Goal: Communication & Community: Connect with others

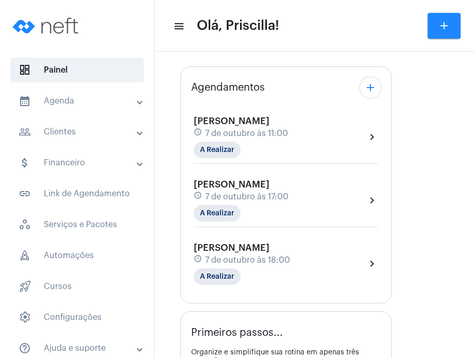
scroll to position [134, 0]
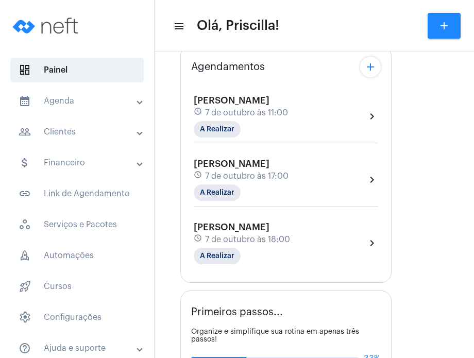
click at [283, 180] on div "schedule [DATE] 17:00" at bounding box center [241, 175] width 95 height 11
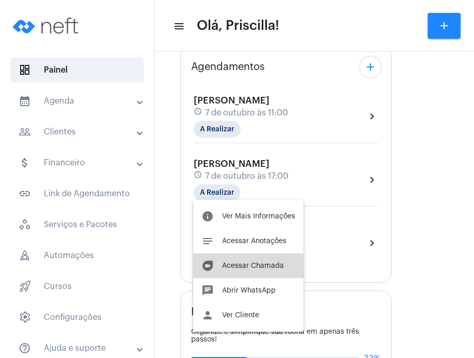
click at [268, 257] on button "duo [PERSON_NAME]" at bounding box center [248, 265] width 110 height 25
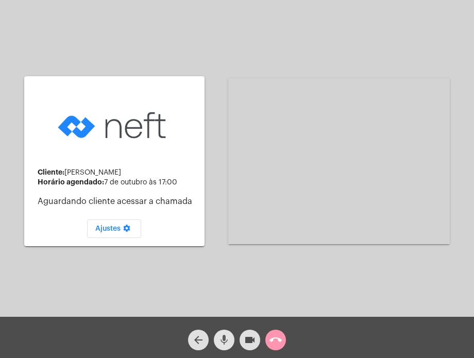
click at [231, 338] on button "mic" at bounding box center [224, 340] width 21 height 21
click at [243, 339] on button "videocam" at bounding box center [249, 340] width 21 height 21
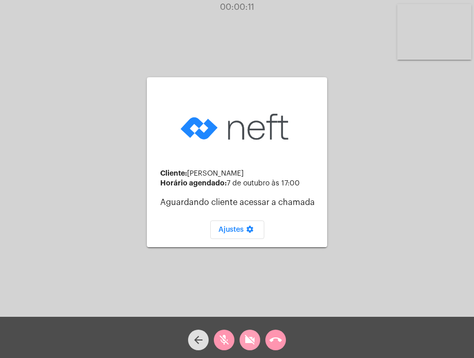
click at [243, 339] on button "videocam_off" at bounding box center [249, 340] width 21 height 21
click at [227, 339] on mat-icon "mic_off" at bounding box center [224, 340] width 12 height 12
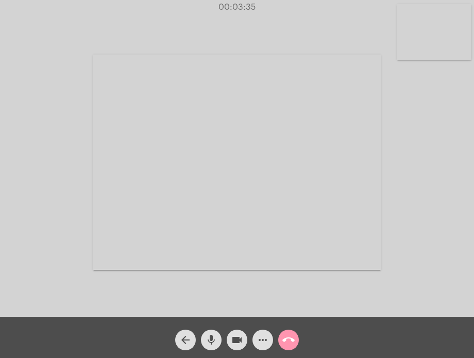
click at [208, 336] on mat-icon "mic" at bounding box center [211, 340] width 12 height 12
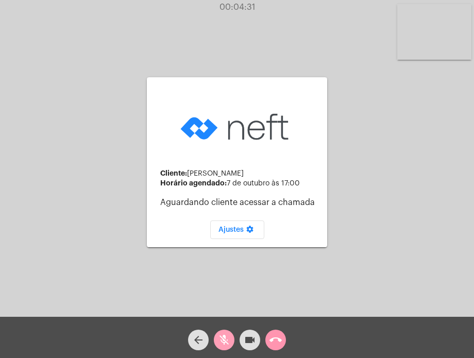
click at [219, 334] on mat-icon "mic_off" at bounding box center [224, 340] width 12 height 12
